Goal: Register for event/course

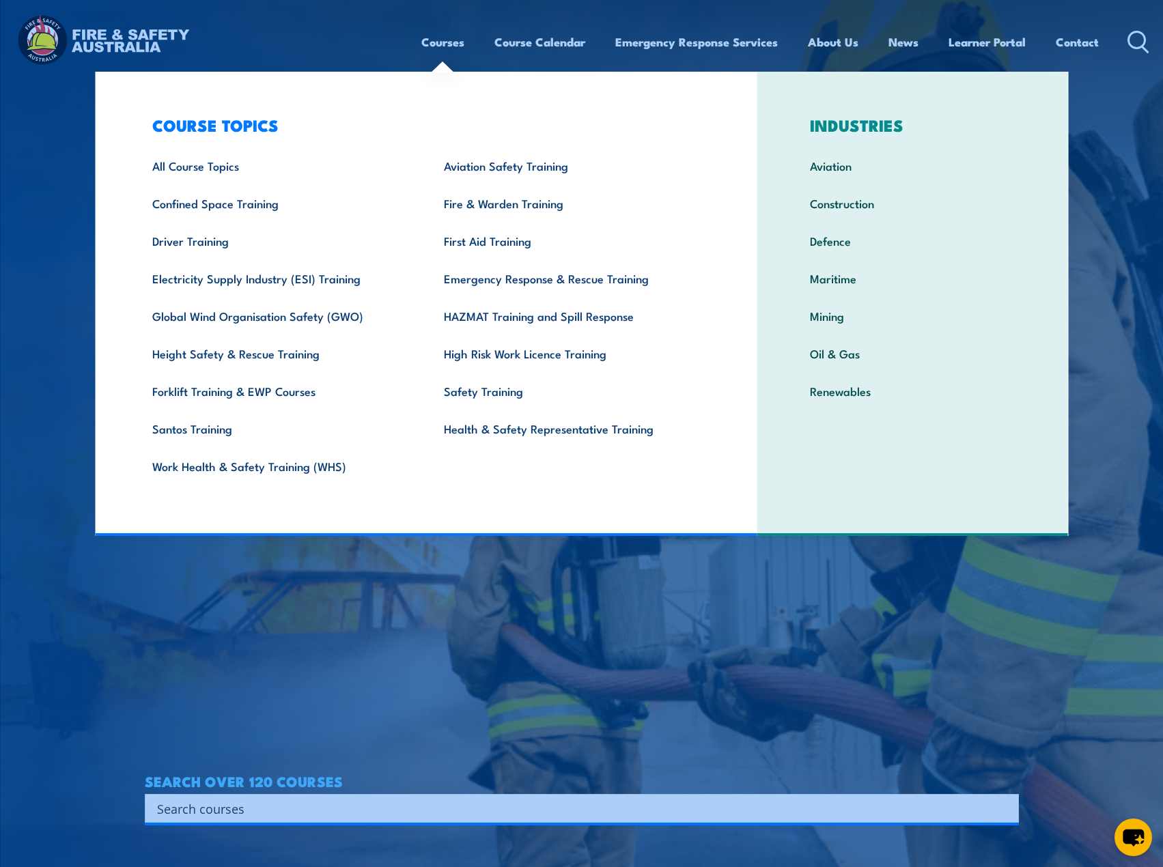
click at [484, 489] on div "COURSE TOPICS All Course Topics Aviation Safety Training Confined Space Trainin…" at bounding box center [426, 304] width 663 height 464
click at [494, 479] on ul "All Course Topics Aviation Safety Training Confined Space Training Fire & Warde…" at bounding box center [422, 316] width 583 height 338
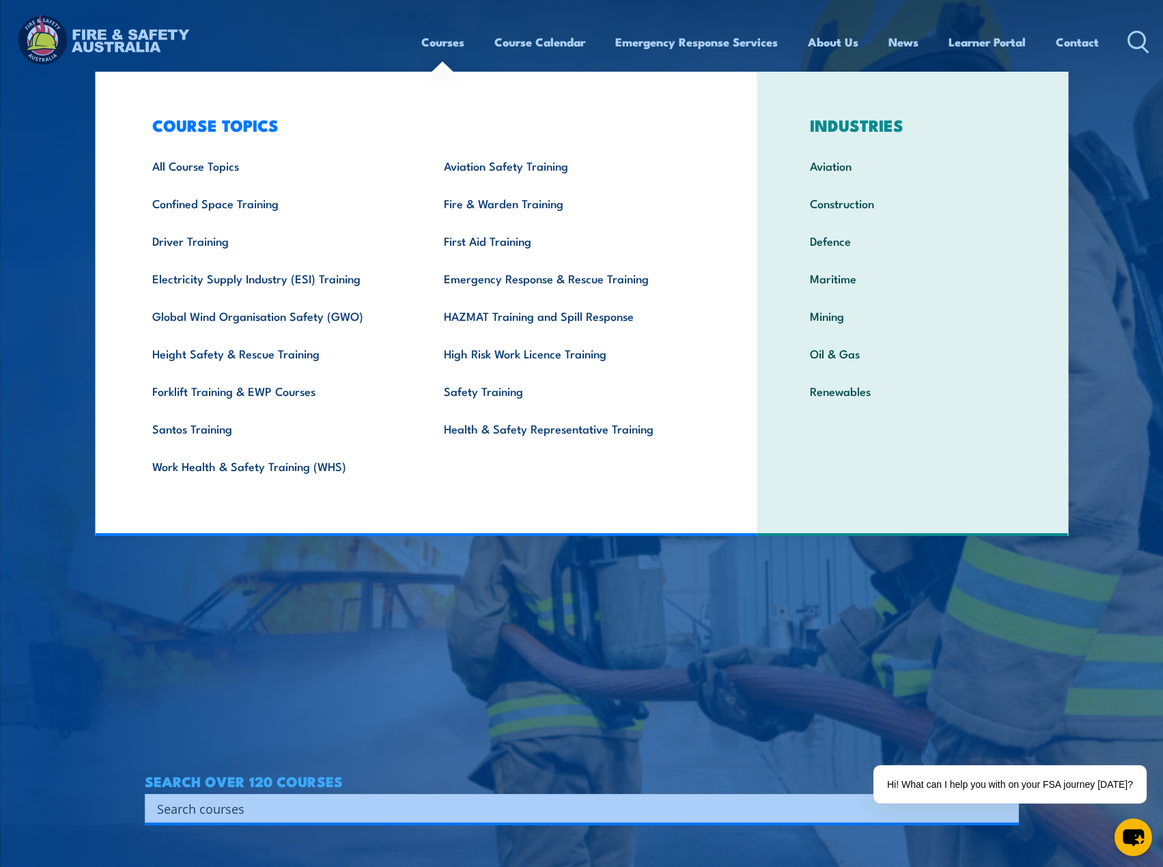
click at [473, 527] on div "COURSE TOPICS All Course Topics Aviation Safety Training Confined Space Trainin…" at bounding box center [426, 304] width 663 height 464
click at [475, 518] on div "COURSE TOPICS All Course Topics Aviation Safety Training Confined Space Trainin…" at bounding box center [426, 304] width 663 height 464
click at [522, 465] on ul "All Course Topics Aviation Safety Training Confined Space Training Fire & Warde…" at bounding box center [422, 316] width 583 height 338
click at [744, 482] on div "COURSE TOPICS All Course Topics Aviation Safety Training Confined Space Trainin…" at bounding box center [426, 304] width 663 height 464
click at [736, 94] on div "COURSE TOPICS All Course Topics Aviation Safety Training Confined Space Trainin…" at bounding box center [426, 304] width 663 height 464
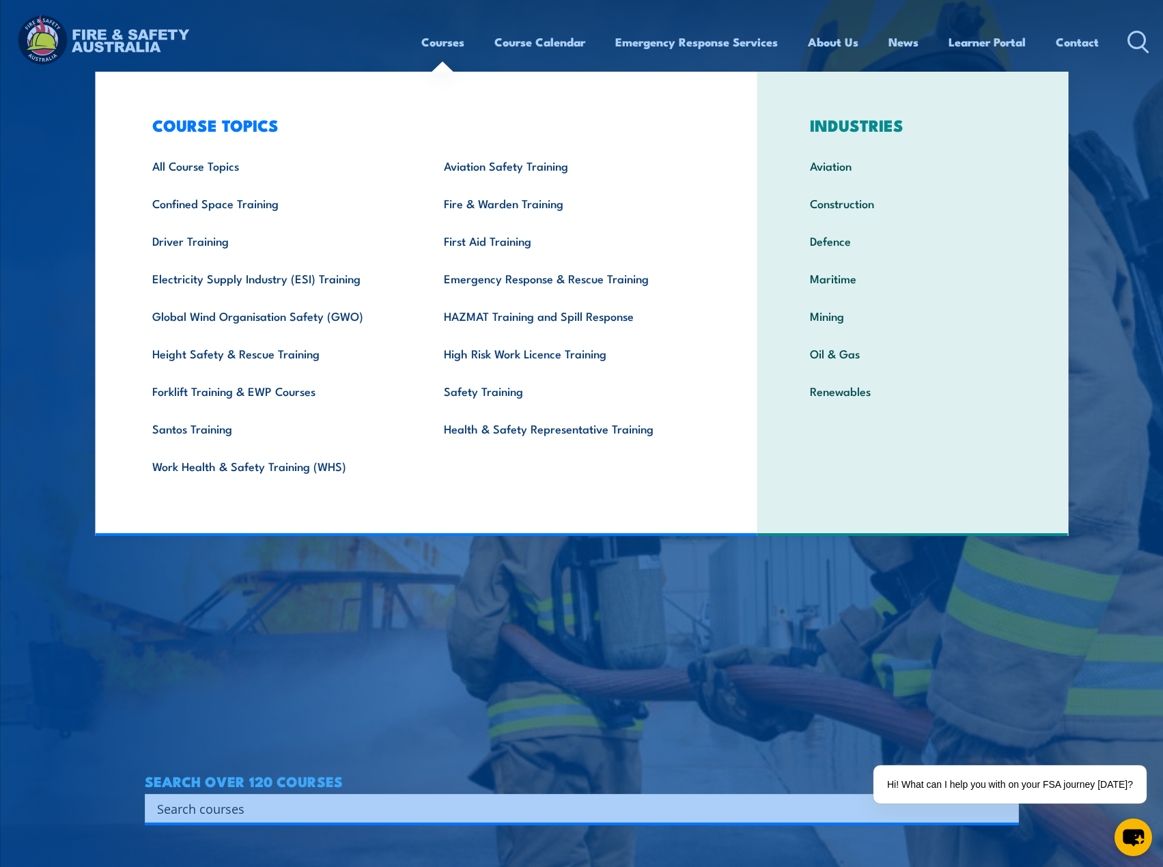
click at [400, 95] on div "COURSE TOPICS All Course Topics Aviation Safety Training Confined Space Trainin…" at bounding box center [426, 304] width 663 height 464
click at [115, 102] on div "COURSE TOPICS All Course Topics Aviation Safety Training Confined Space Trainin…" at bounding box center [426, 304] width 663 height 464
click at [116, 507] on div "COURSE TOPICS All Course Topics Aviation Safety Training Confined Space Trainin…" at bounding box center [426, 304] width 663 height 464
click at [395, 514] on div "COURSE TOPICS All Course Topics Aviation Safety Training Confined Space Trainin…" at bounding box center [426, 304] width 663 height 464
click at [399, 93] on div "COURSE TOPICS All Course Topics Aviation Safety Training Confined Space Trainin…" at bounding box center [426, 304] width 663 height 464
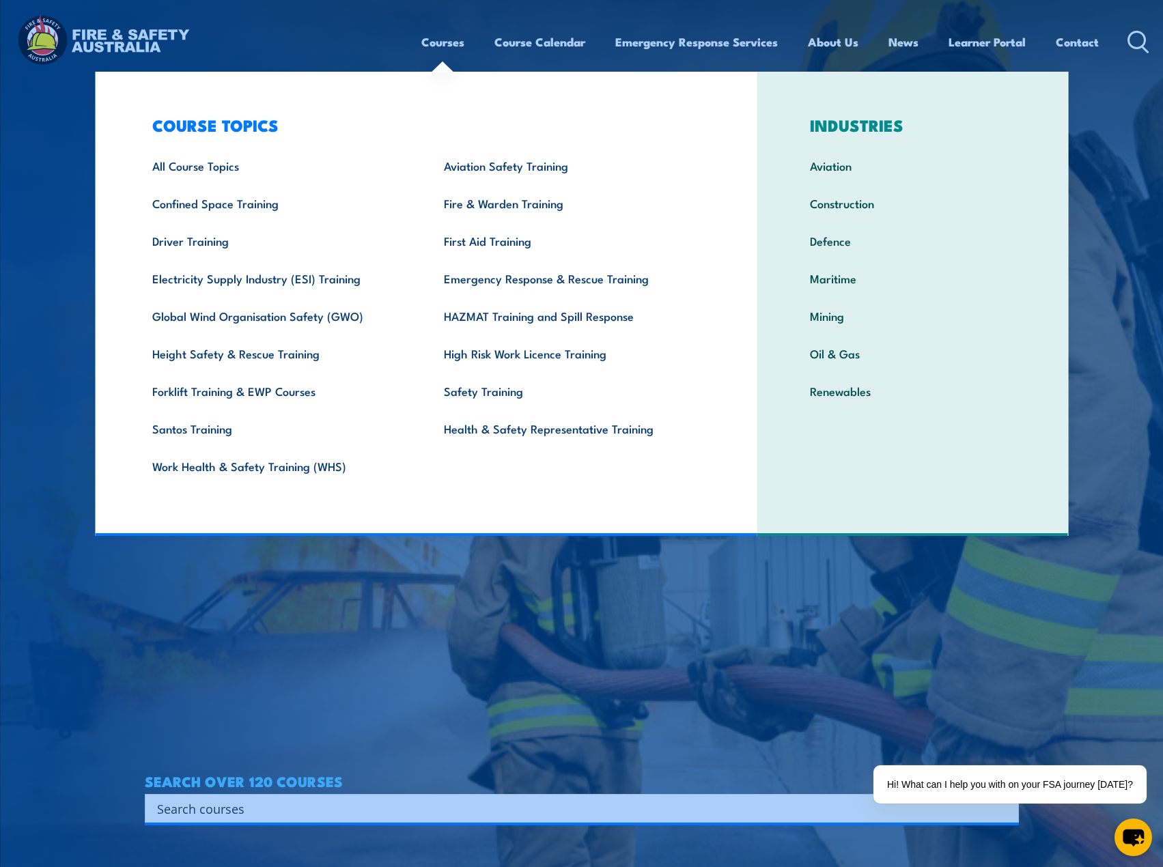
click at [718, 108] on div "COURSE TOPICS All Course Topics Aviation Safety Training Confined Space Trainin…" at bounding box center [426, 304] width 663 height 464
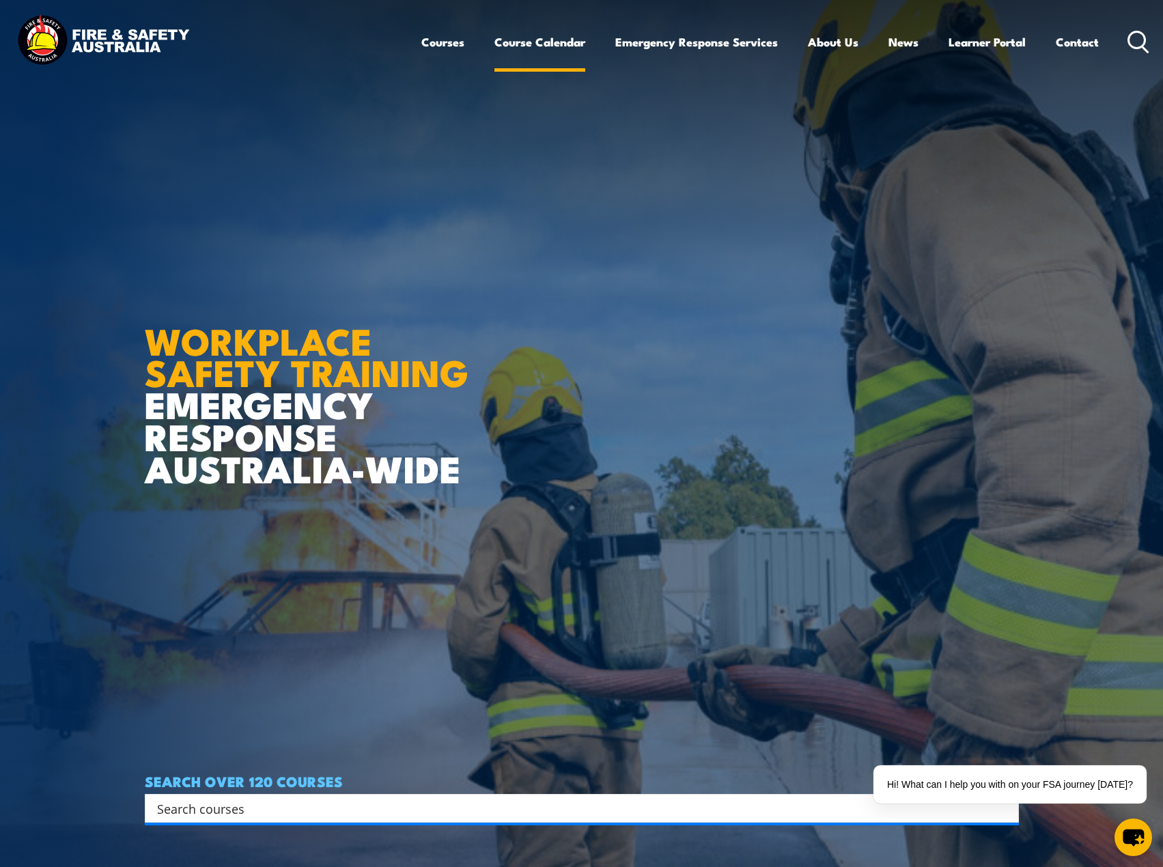
click at [533, 38] on link "Course Calendar" at bounding box center [540, 42] width 91 height 36
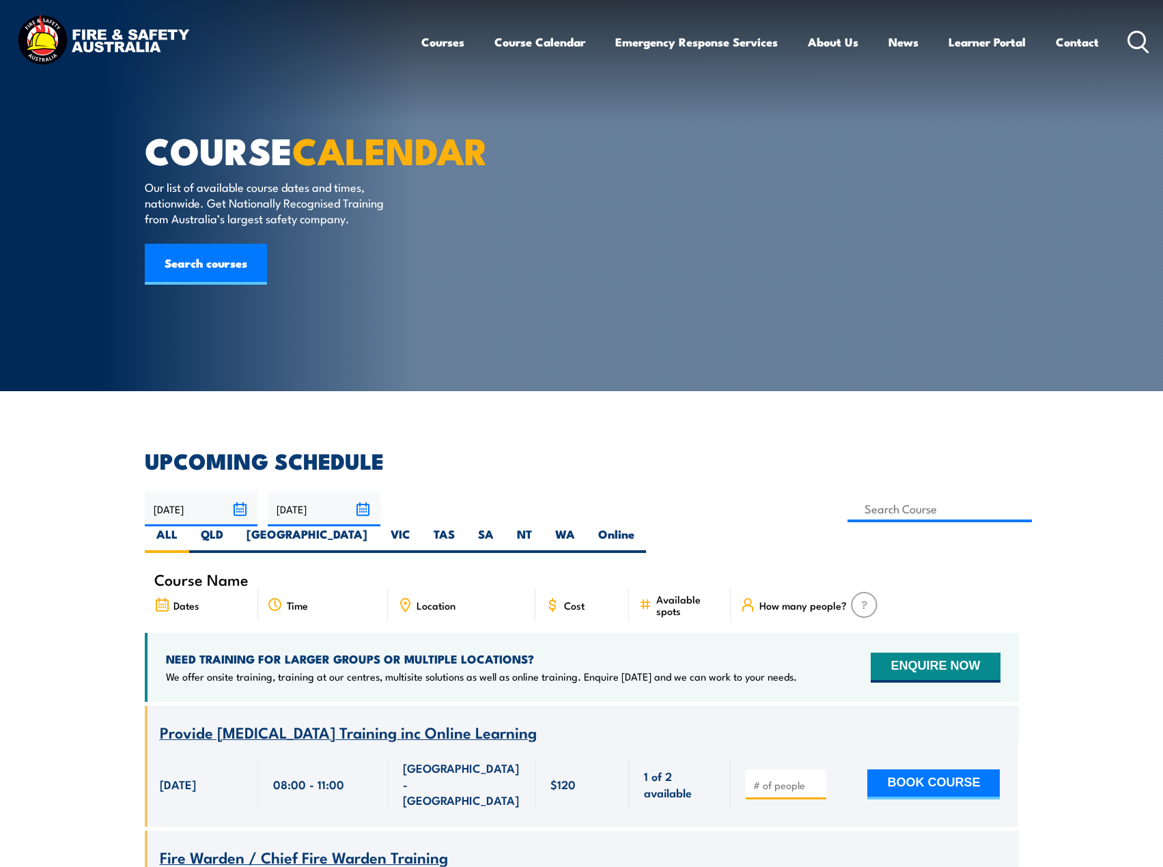
click at [225, 574] on span "Course Name" at bounding box center [201, 580] width 94 height 12
click at [204, 574] on span "Course Name" at bounding box center [201, 580] width 94 height 12
click at [305, 570] on div "Course Name" at bounding box center [582, 579] width 874 height 18
click at [587, 527] on label "WA" at bounding box center [565, 540] width 43 height 27
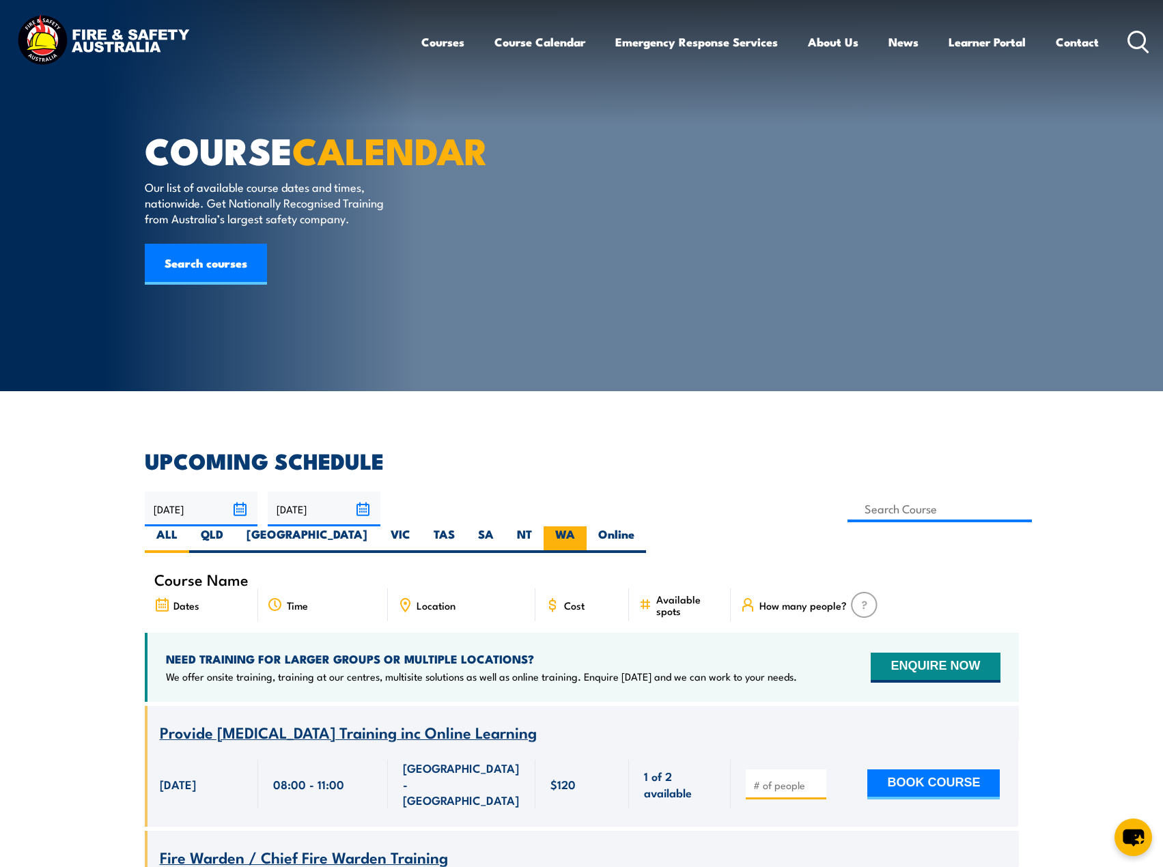
click at [584, 527] on input "WA" at bounding box center [579, 531] width 9 height 9
radio input "true"
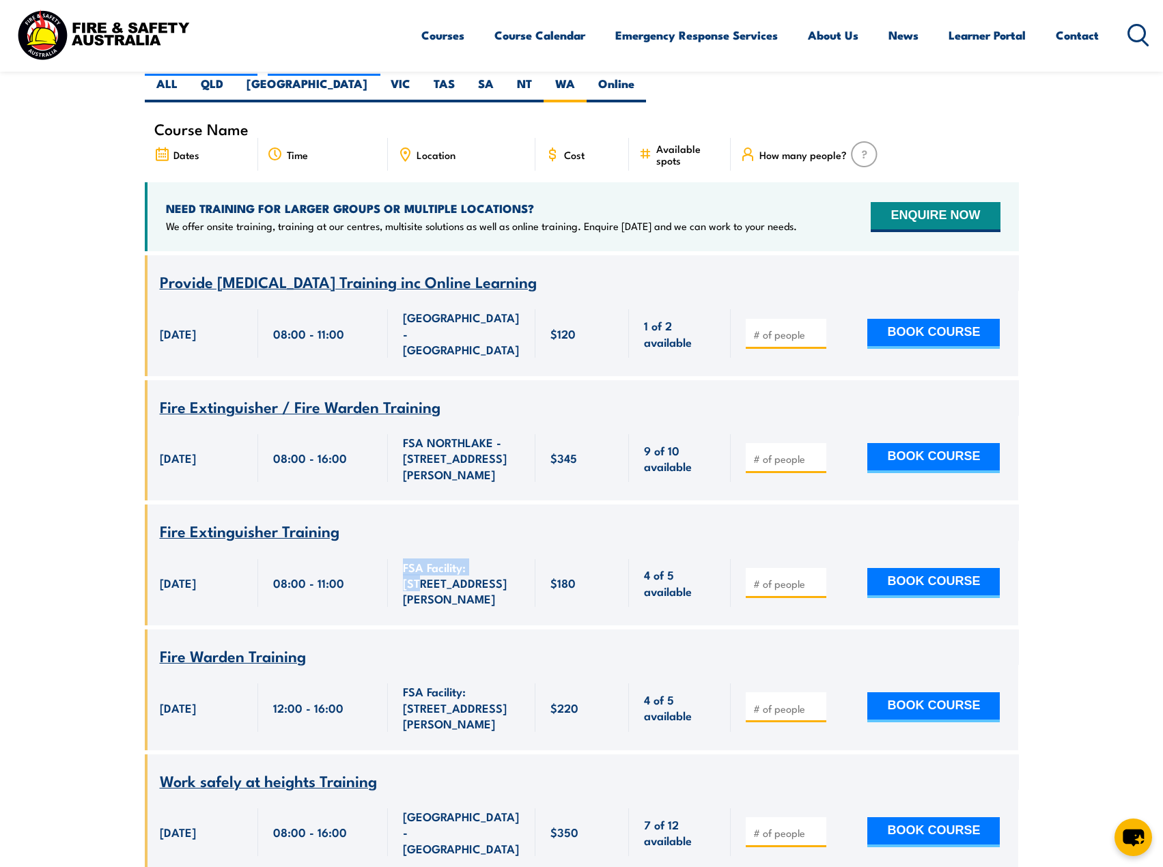
drag, startPoint x: 396, startPoint y: 506, endPoint x: 526, endPoint y: 510, distance: 129.8
click at [526, 541] on div "FSA Facility: [STREET_ADDRESS][PERSON_NAME]" at bounding box center [462, 583] width 148 height 85
drag, startPoint x: 163, startPoint y: 525, endPoint x: 438, endPoint y: 537, distance: 275.5
click at [438, 537] on div "Course Name Fire Extinguisher Training 180" at bounding box center [582, 565] width 874 height 121
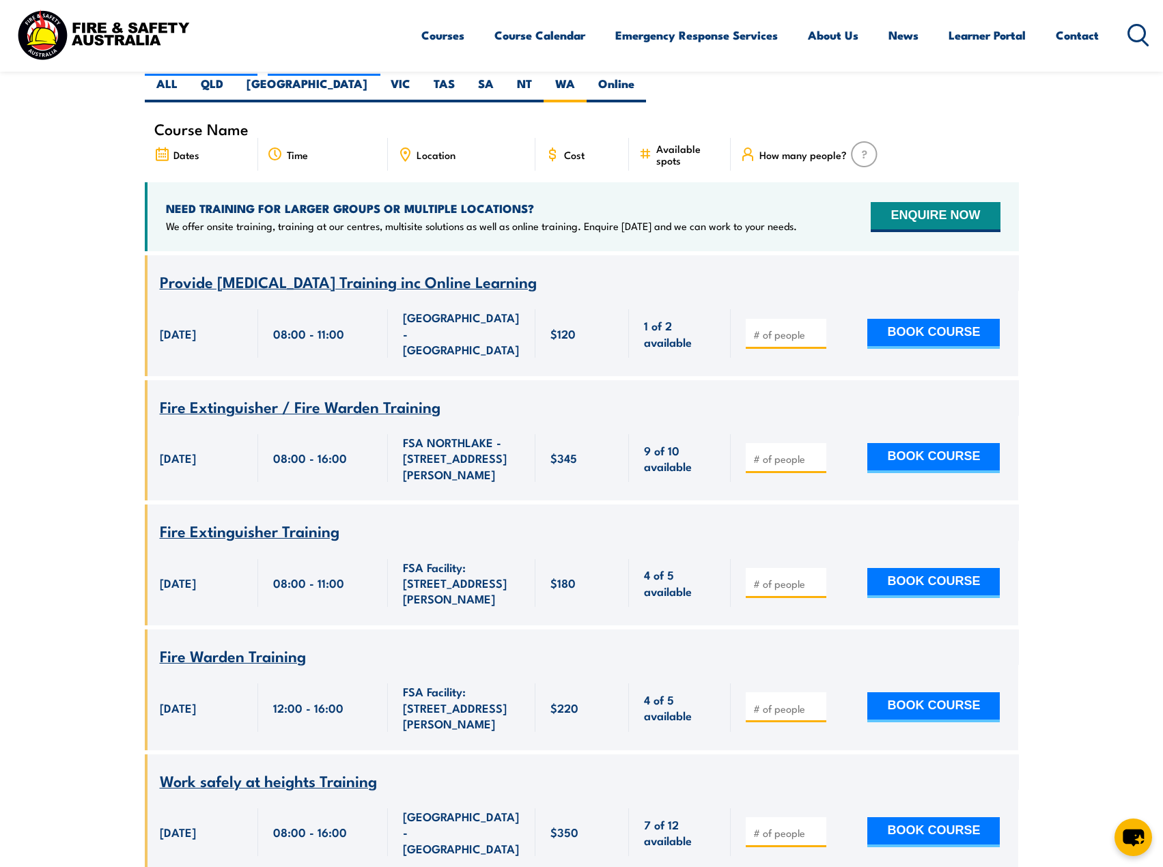
click at [438, 559] on span "FSA Facility: [STREET_ADDRESS][PERSON_NAME]" at bounding box center [461, 583] width 117 height 48
